Goal: Find specific page/section: Find specific page/section

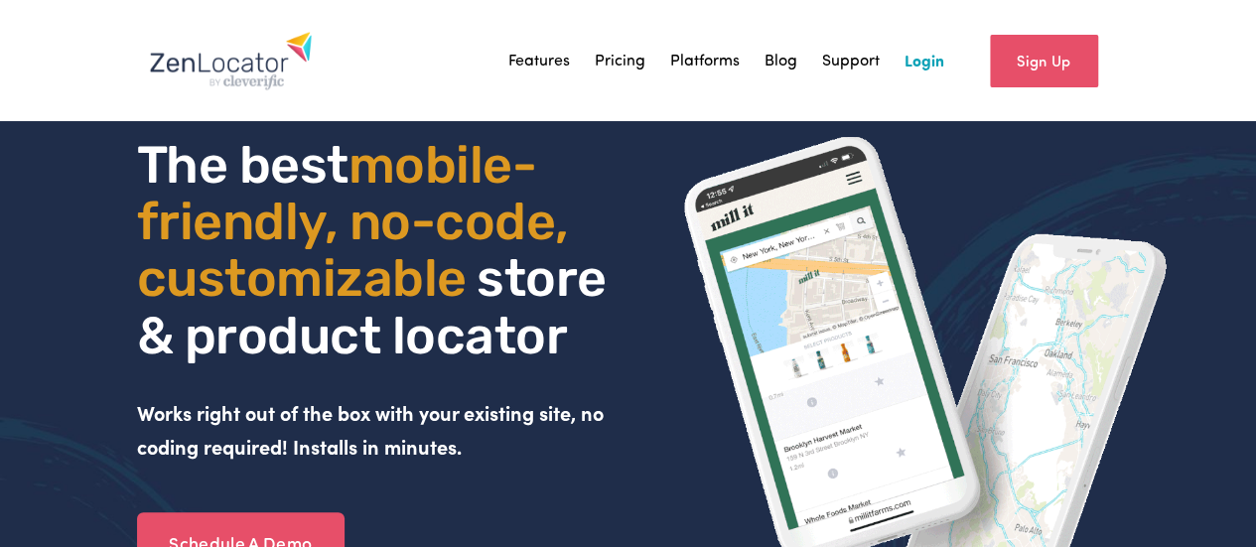
click at [921, 66] on link "Login" at bounding box center [925, 61] width 40 height 30
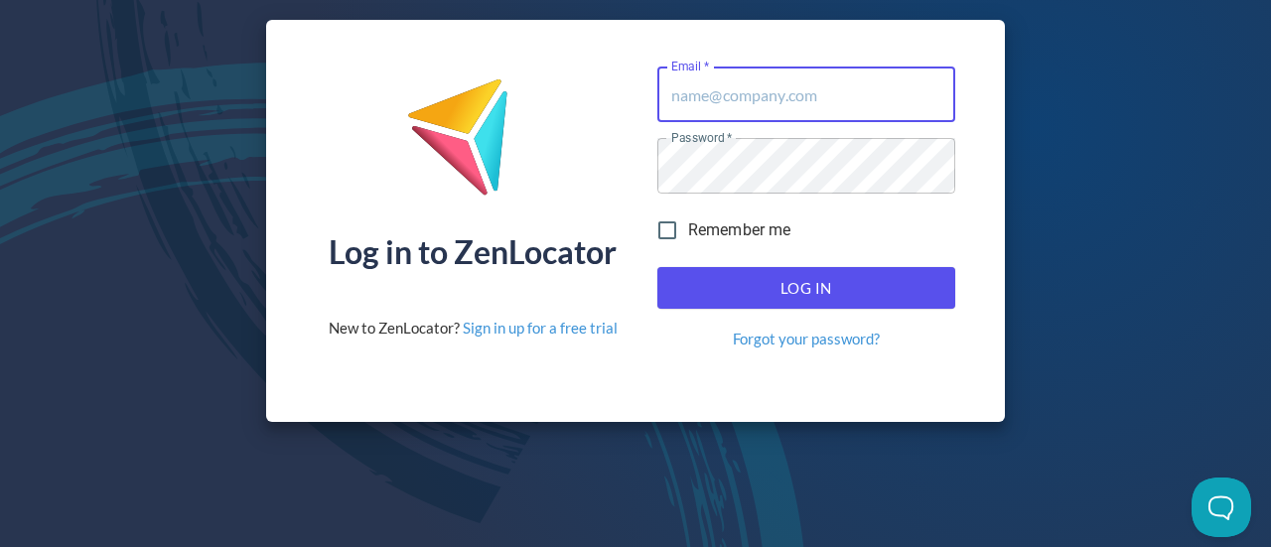
type input "[EMAIL_ADDRESS][DOMAIN_NAME]"
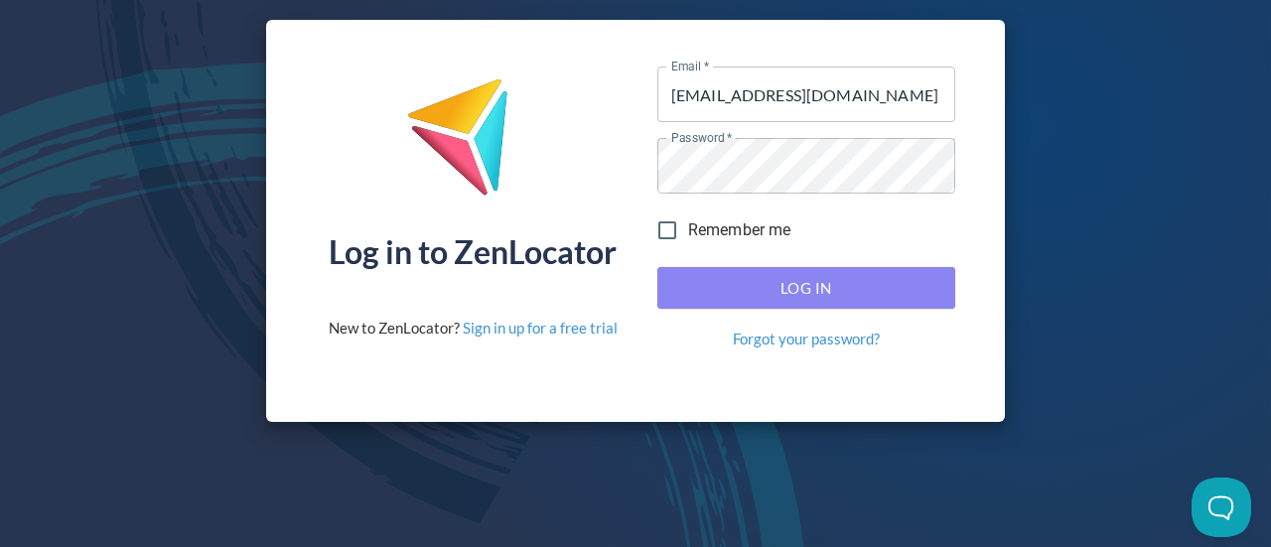
click at [745, 289] on span "Log In" at bounding box center [806, 288] width 254 height 26
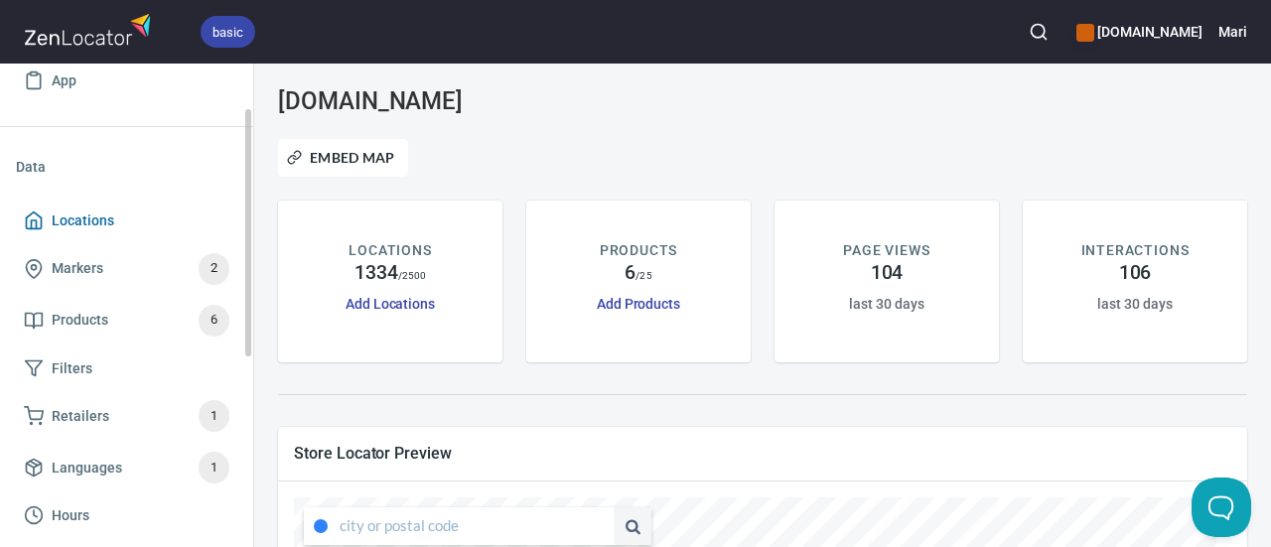
scroll to position [82, 0]
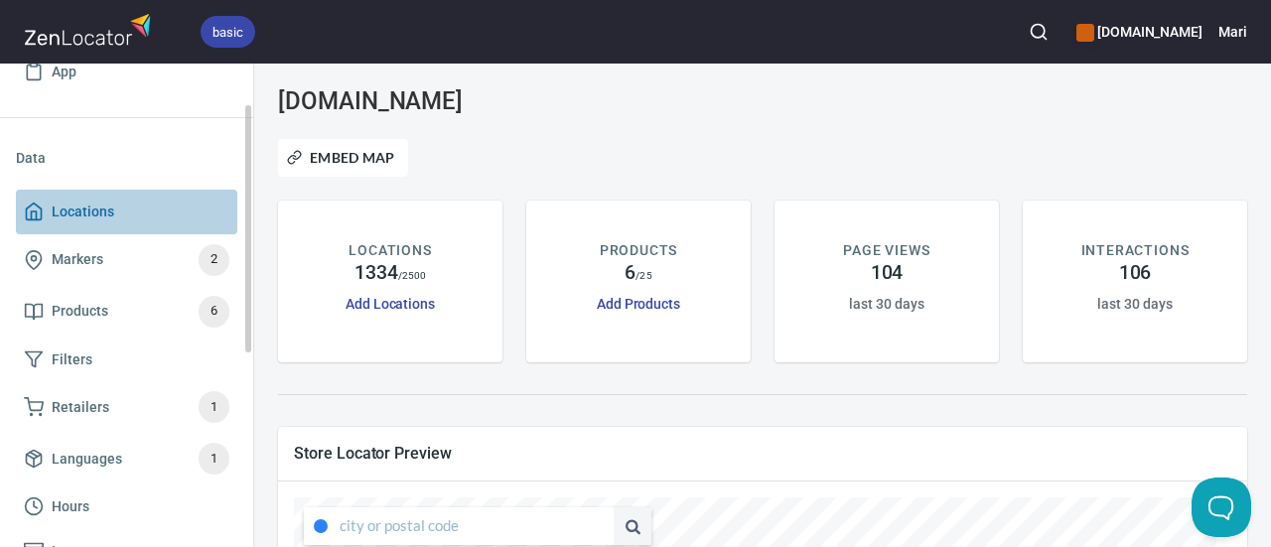
click at [101, 223] on link "Locations" at bounding box center [126, 212] width 221 height 45
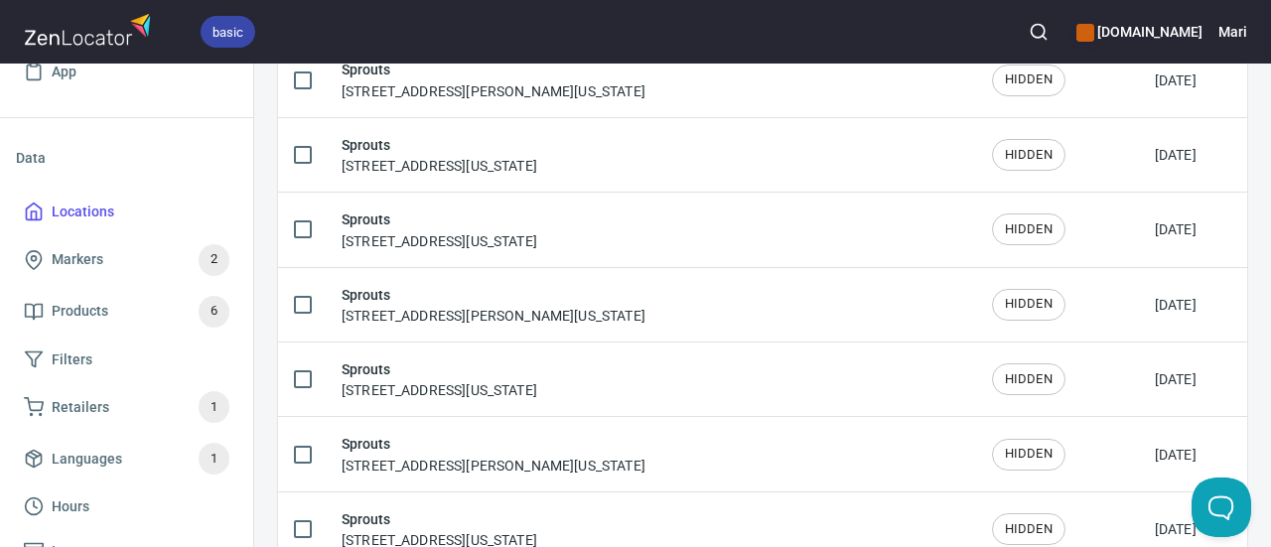
scroll to position [3603, 0]
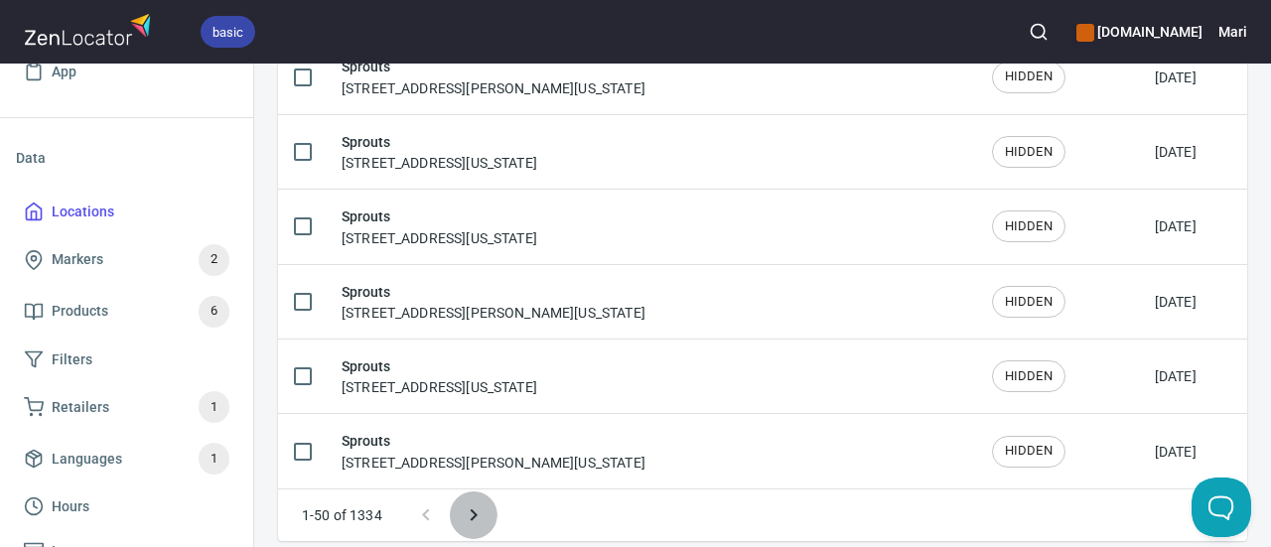
click at [470, 509] on icon "Next page" at bounding box center [473, 515] width 7 height 12
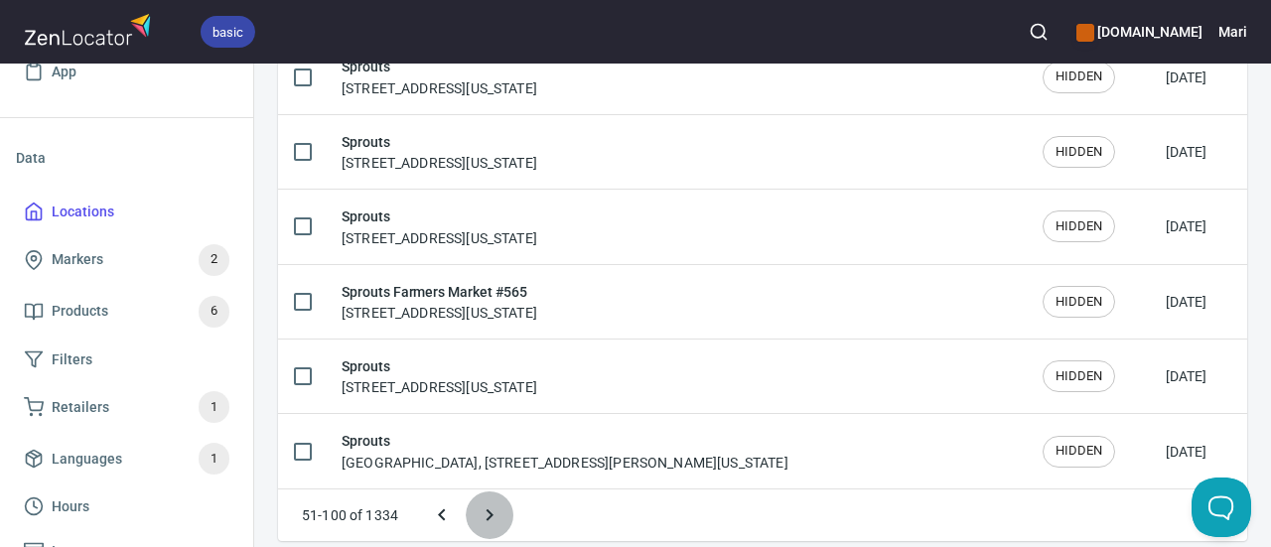
click at [501, 505] on button "Next page" at bounding box center [490, 516] width 48 height 48
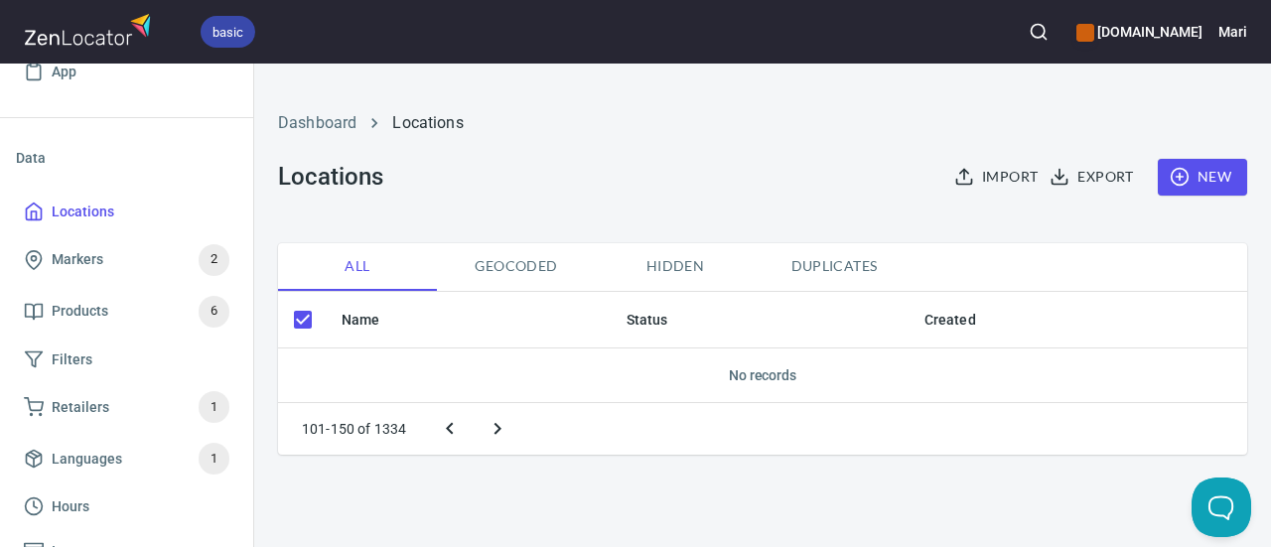
scroll to position [0, 0]
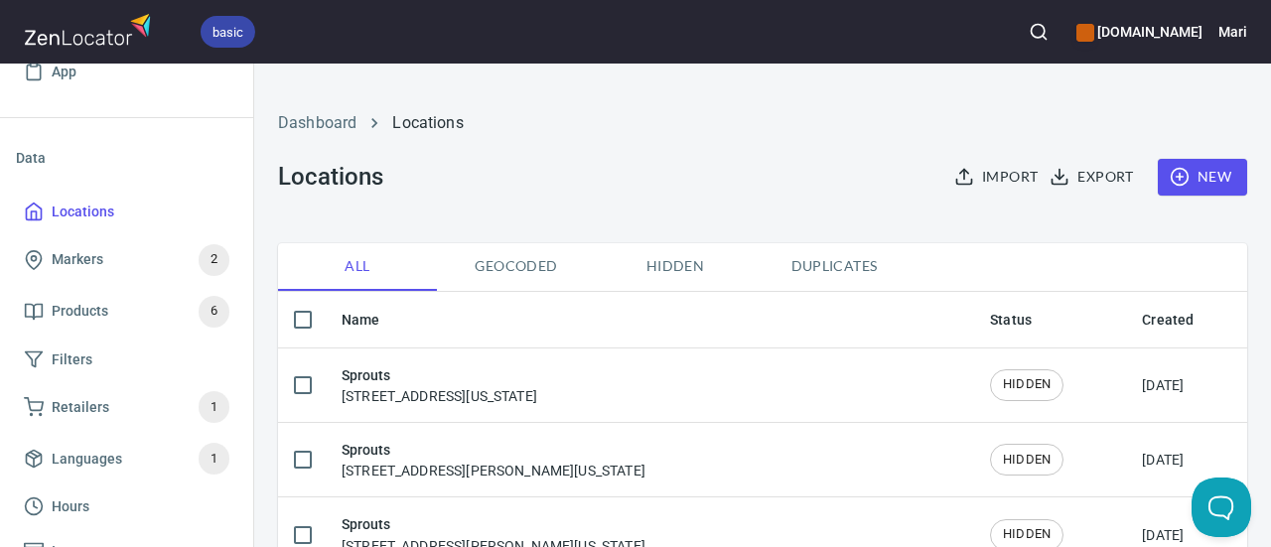
checkbox input "false"
click at [501, 505] on td "Sprouts [STREET_ADDRESS][PERSON_NAME][US_STATE]" at bounding box center [650, 535] width 648 height 74
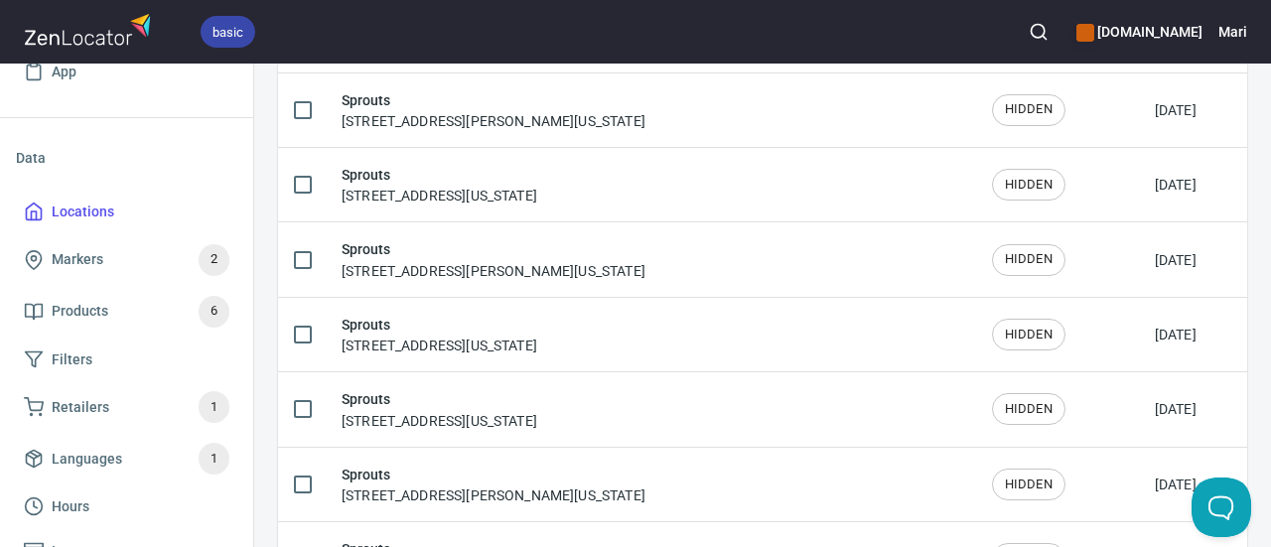
scroll to position [3603, 0]
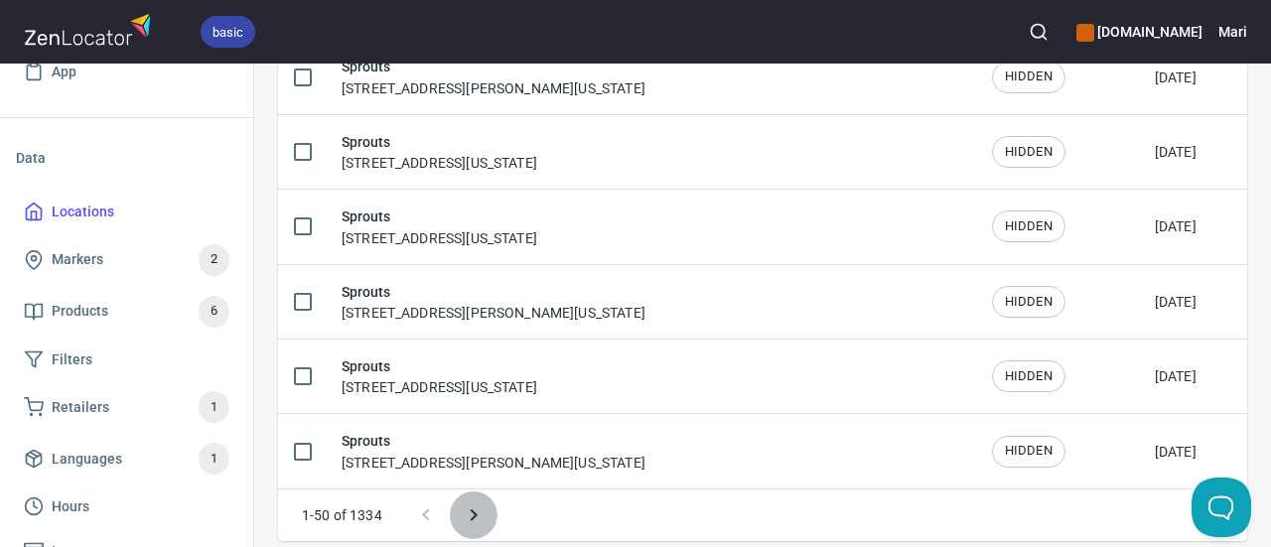
click at [473, 509] on icon "Next page" at bounding box center [473, 515] width 7 height 12
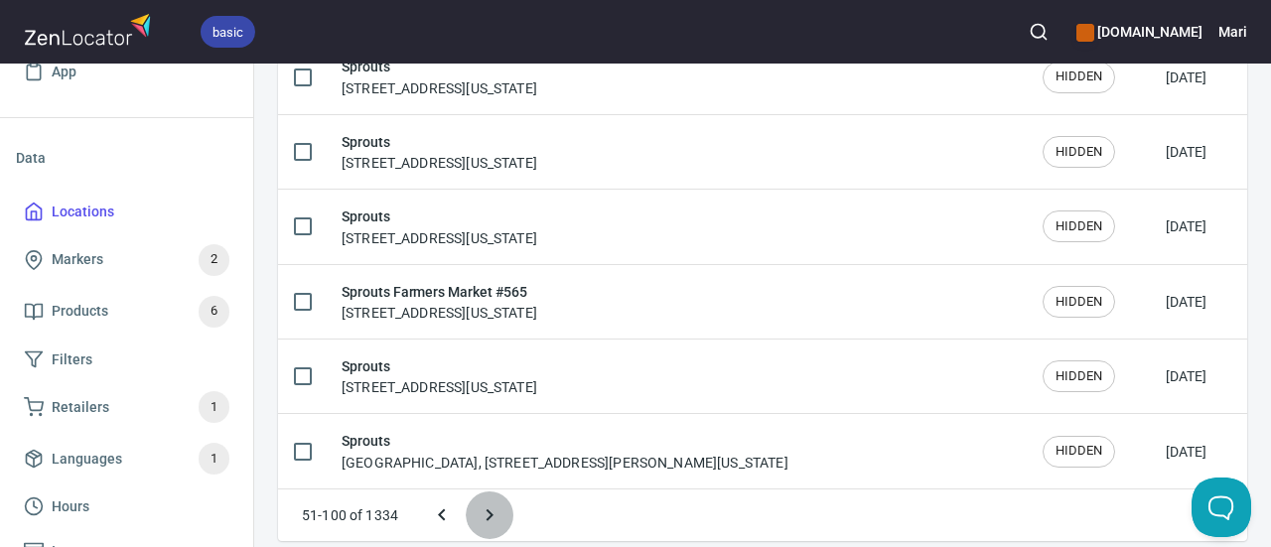
click at [501, 504] on icon "Next page" at bounding box center [490, 516] width 24 height 24
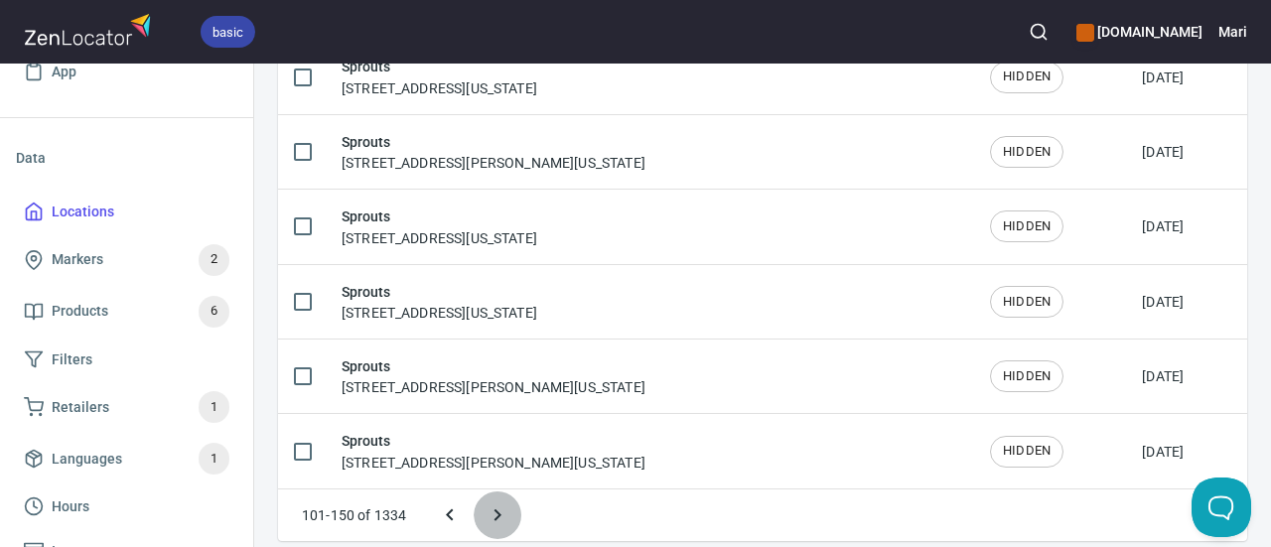
click at [498, 507] on icon "Next page" at bounding box center [498, 516] width 24 height 24
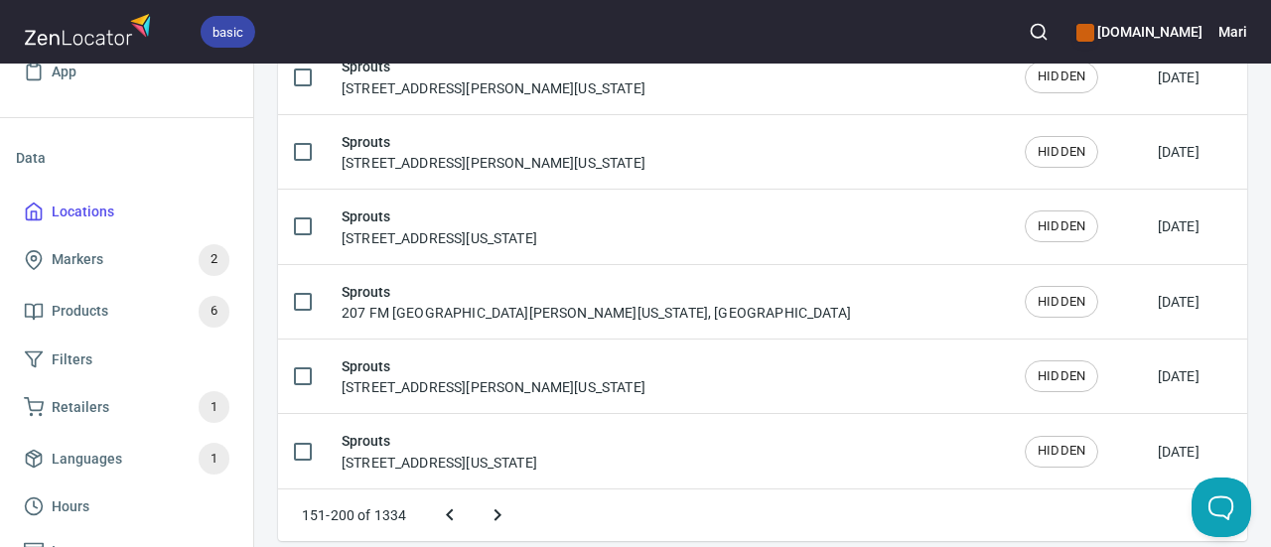
click at [486, 504] on icon "Next page" at bounding box center [498, 516] width 24 height 24
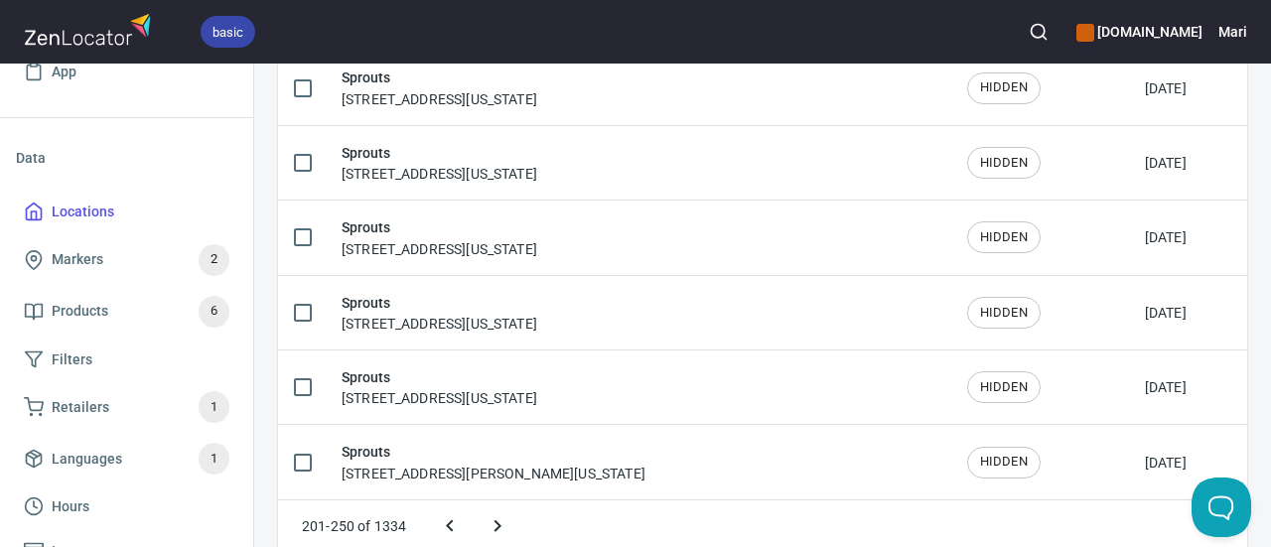
scroll to position [3593, 0]
click at [493, 523] on button "Next page" at bounding box center [498, 526] width 48 height 48
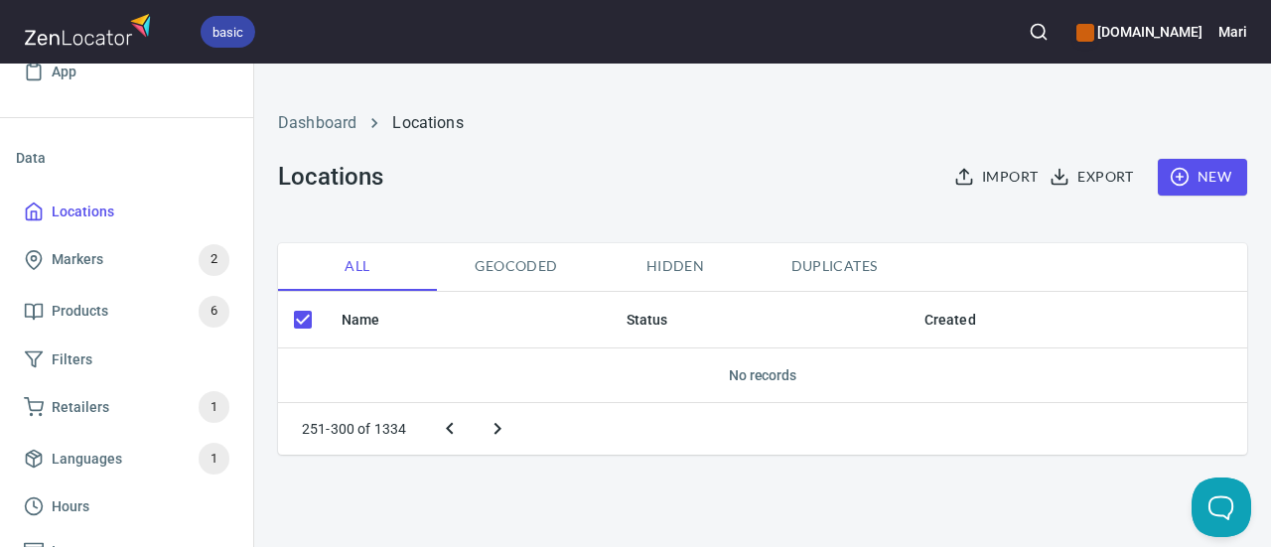
scroll to position [0, 0]
checkbox input "false"
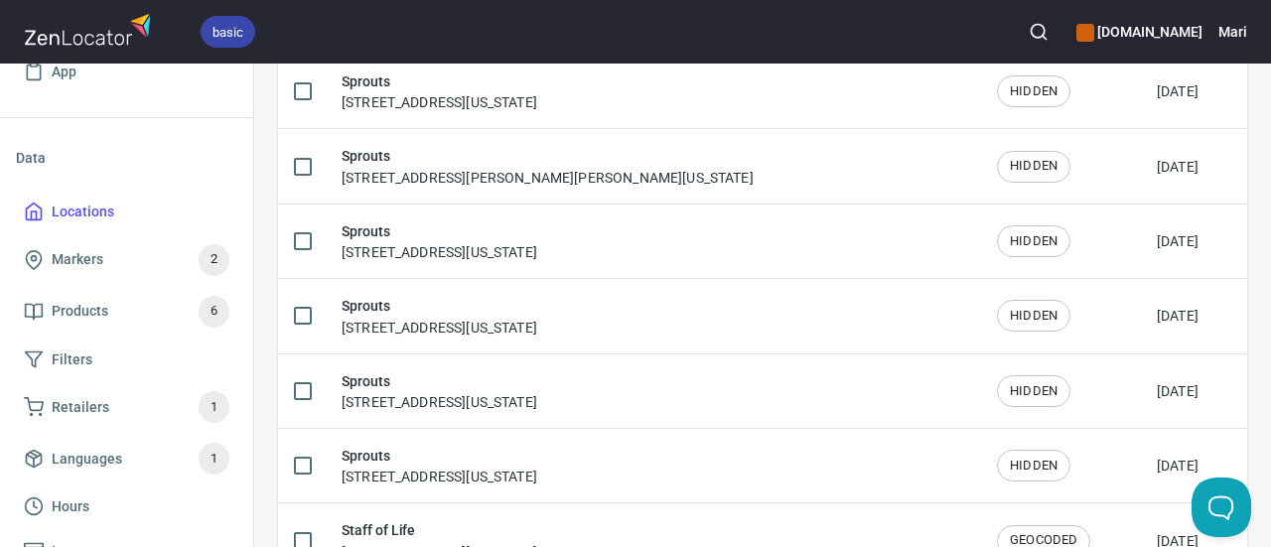
scroll to position [3603, 0]
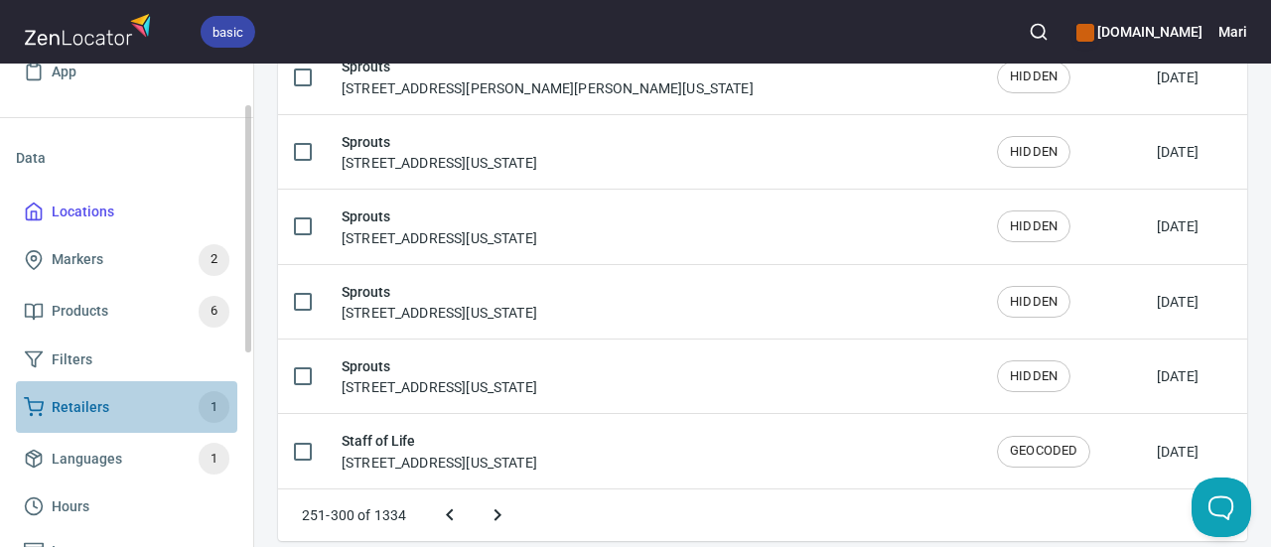
click at [145, 396] on span "Retailers 1" at bounding box center [127, 407] width 206 height 32
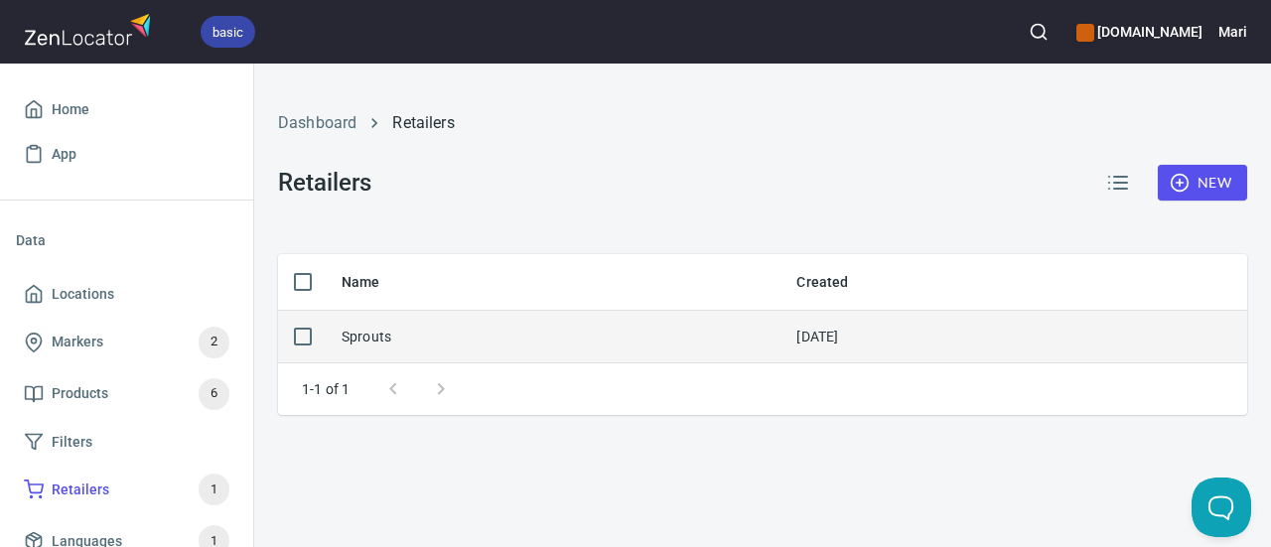
click at [356, 329] on div "Sprouts" at bounding box center [367, 337] width 50 height 20
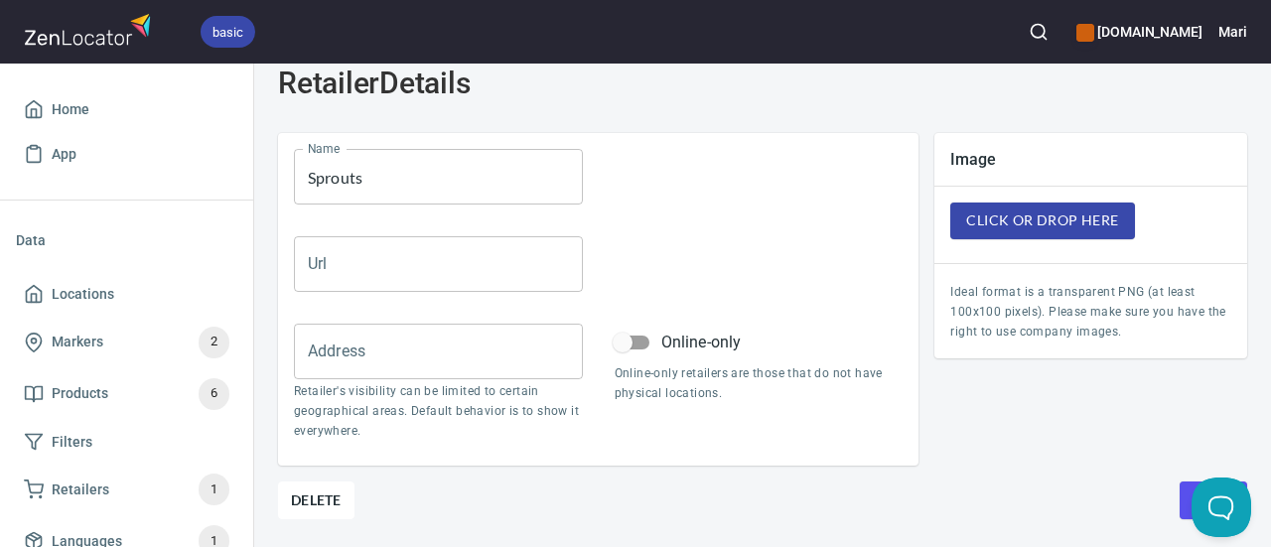
scroll to position [95, 0]
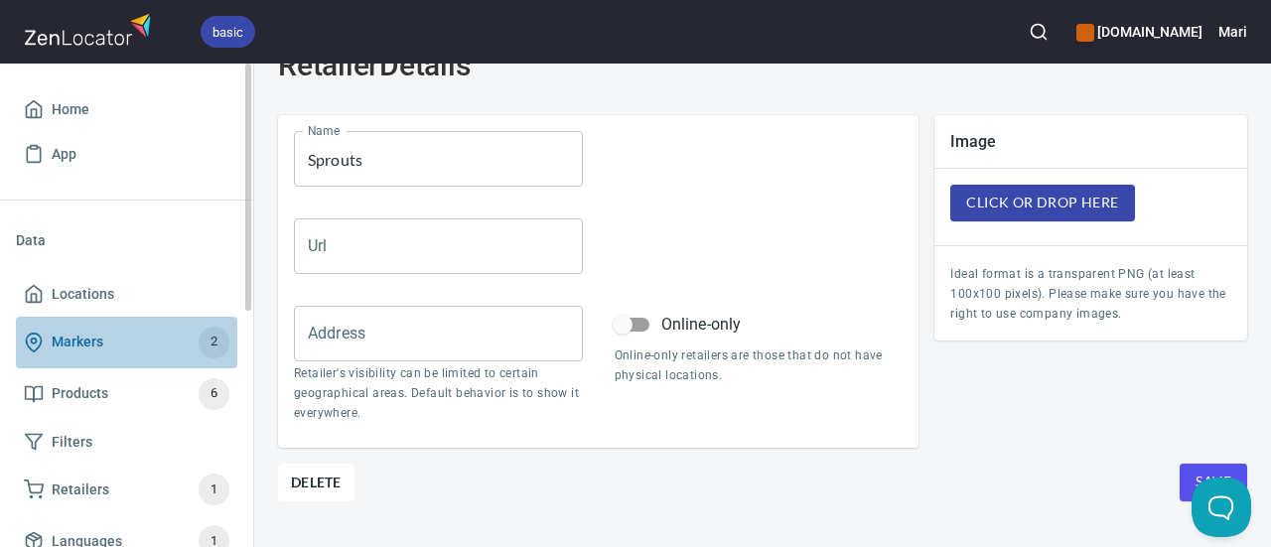
click at [106, 341] on span "Markers 2" at bounding box center [127, 343] width 206 height 32
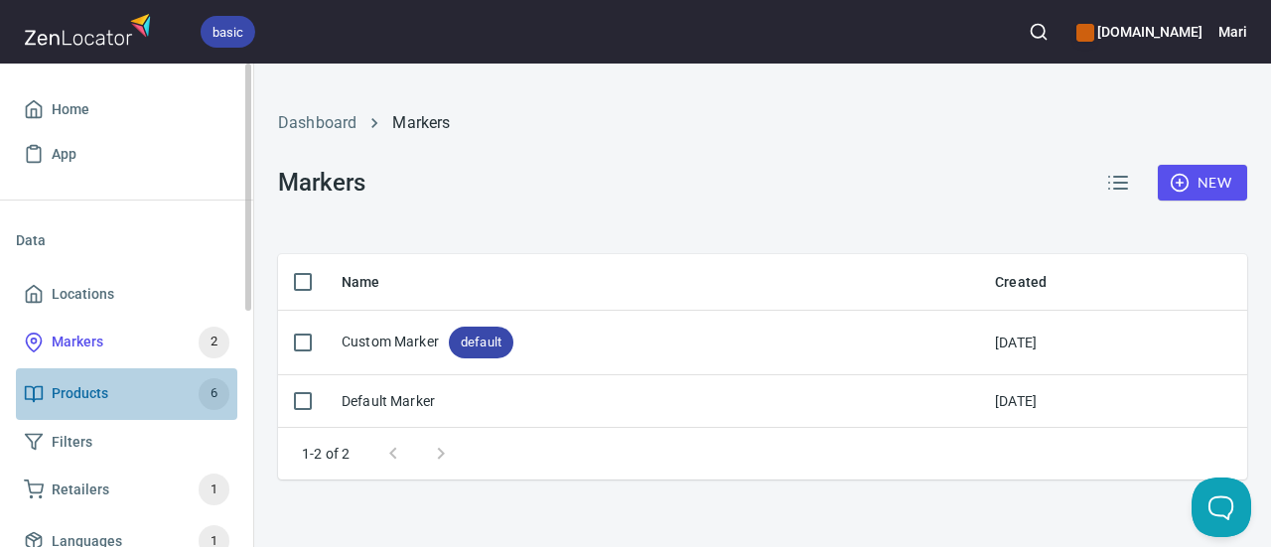
click at [105, 392] on span "Products" at bounding box center [80, 393] width 57 height 25
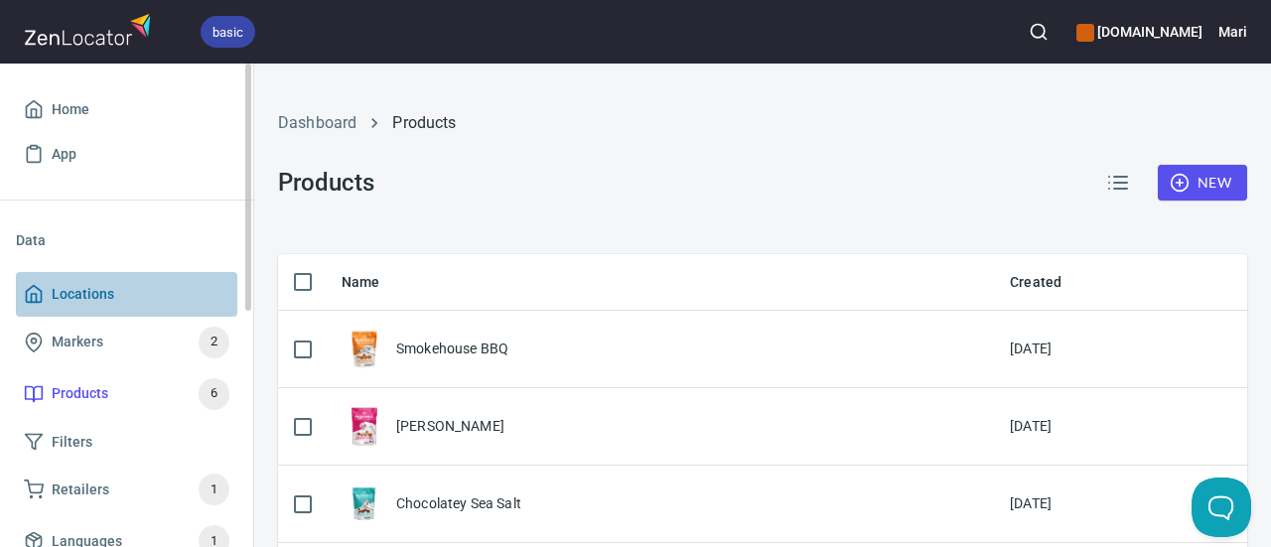
click at [81, 299] on span "Locations" at bounding box center [83, 294] width 63 height 25
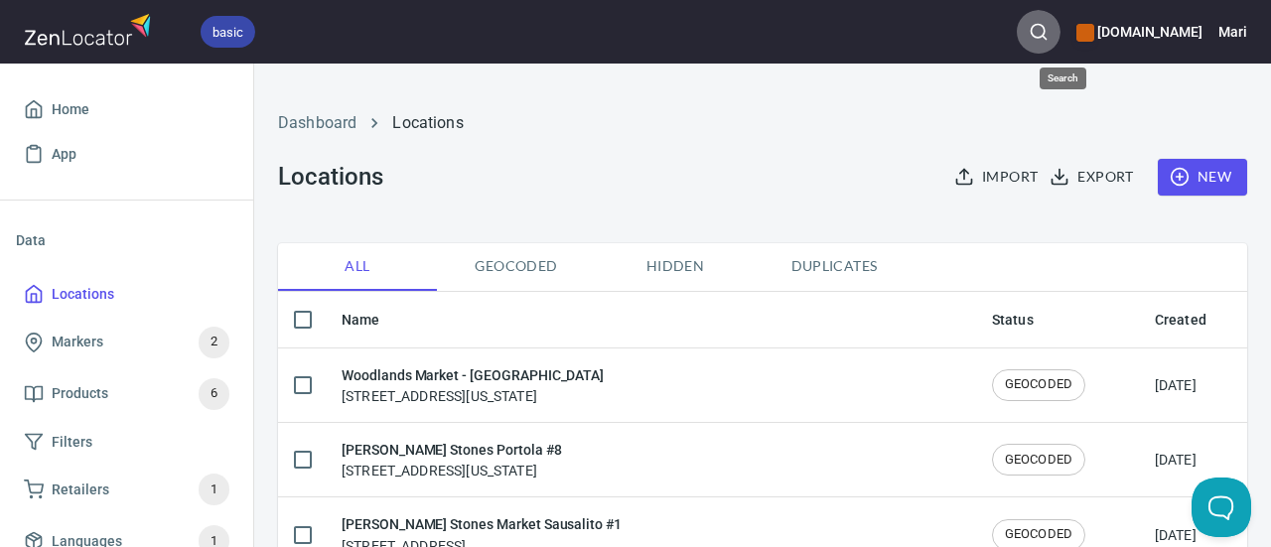
click at [1049, 37] on icon "button" at bounding box center [1039, 32] width 20 height 20
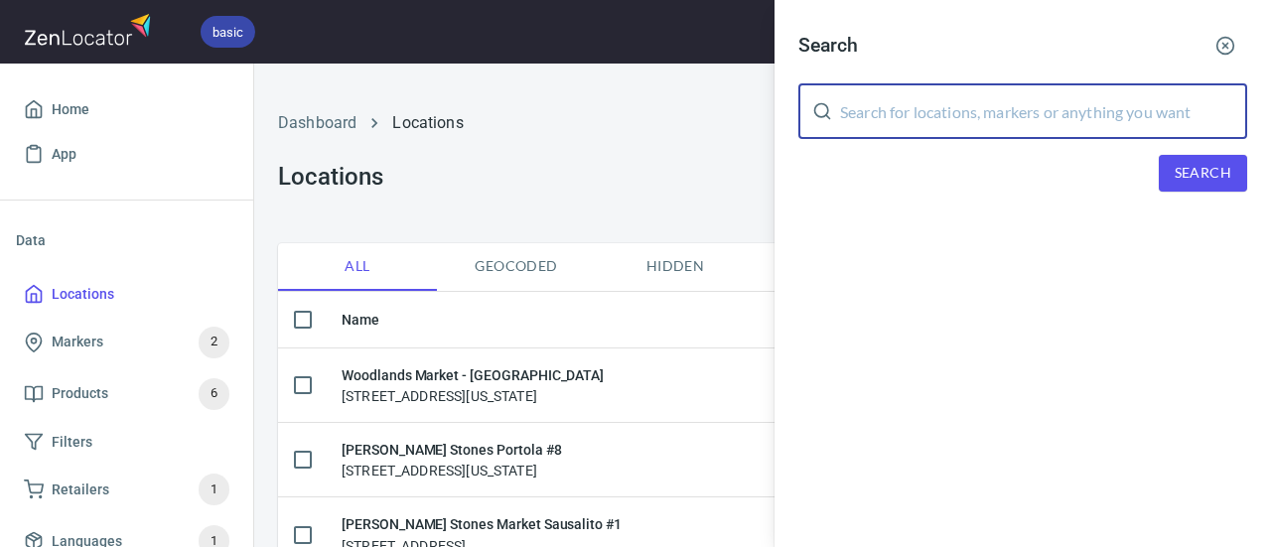
click at [1064, 107] on input "text" at bounding box center [1043, 111] width 407 height 56
type input "[PERSON_NAME]"
click at [1185, 173] on span "Search" at bounding box center [1203, 173] width 57 height 25
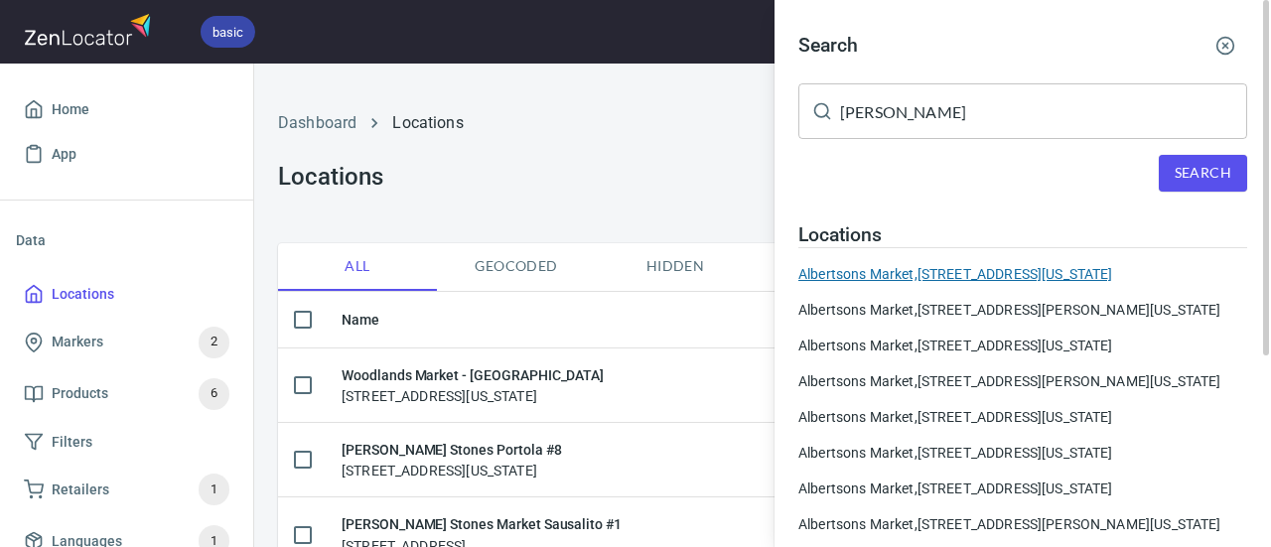
click at [1162, 273] on div "[GEOGRAPHIC_DATA], [STREET_ADDRESS][US_STATE]" at bounding box center [1022, 274] width 449 height 20
